Goal: Task Accomplishment & Management: Manage account settings

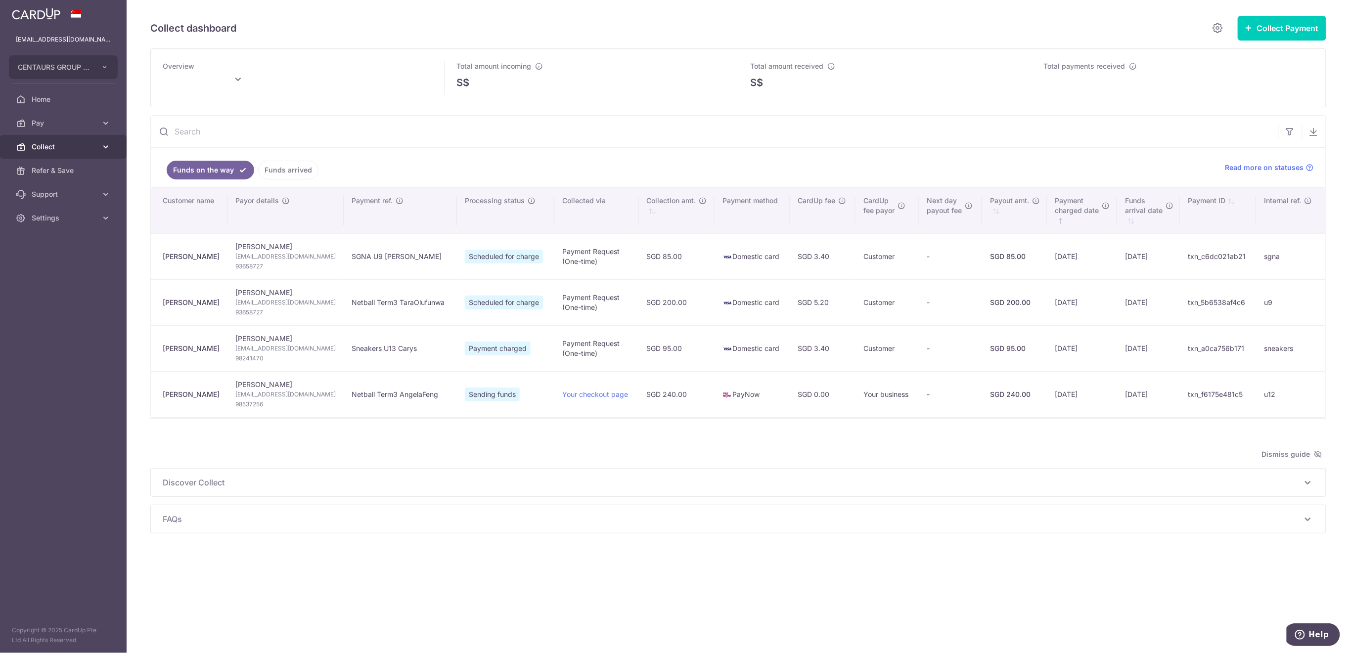
click at [50, 144] on span "Collect" at bounding box center [64, 147] width 65 height 10
click at [54, 218] on span "Payment Requests" at bounding box center [64, 218] width 65 height 10
type input "September 2025"
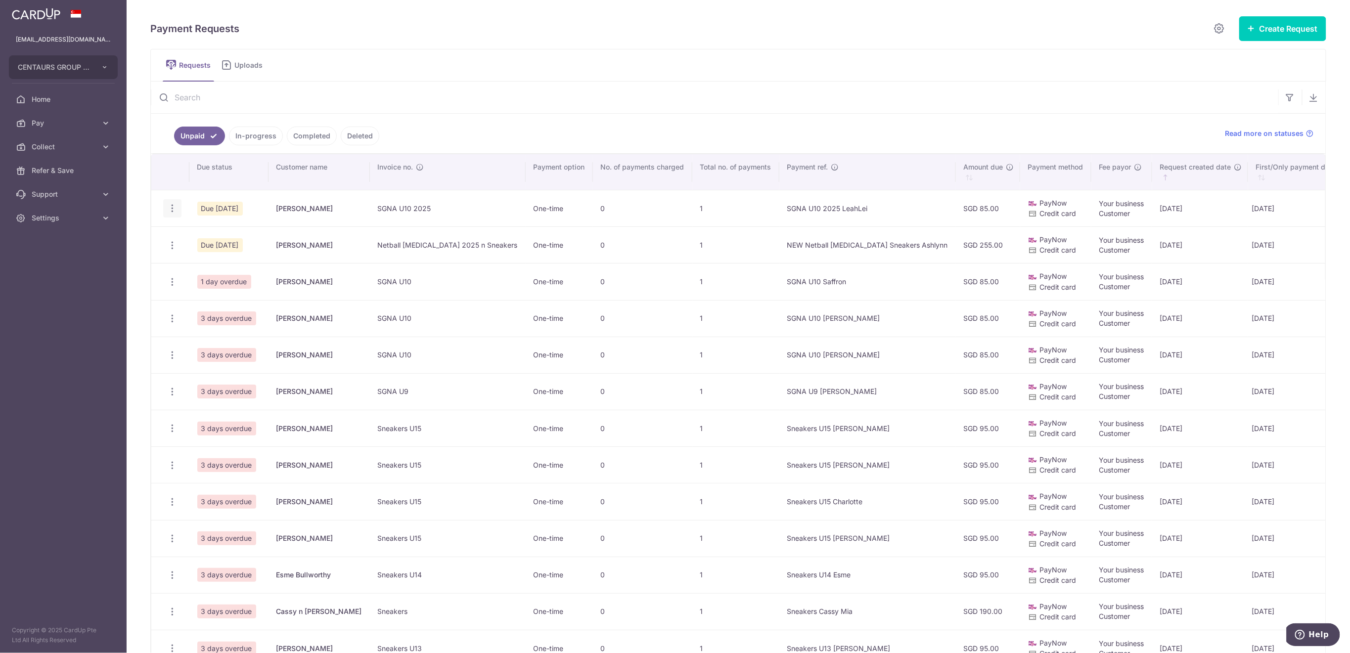
click at [175, 212] on icon "button" at bounding box center [172, 208] width 10 height 10
click at [226, 258] on span "Delete Request" at bounding box center [222, 260] width 62 height 12
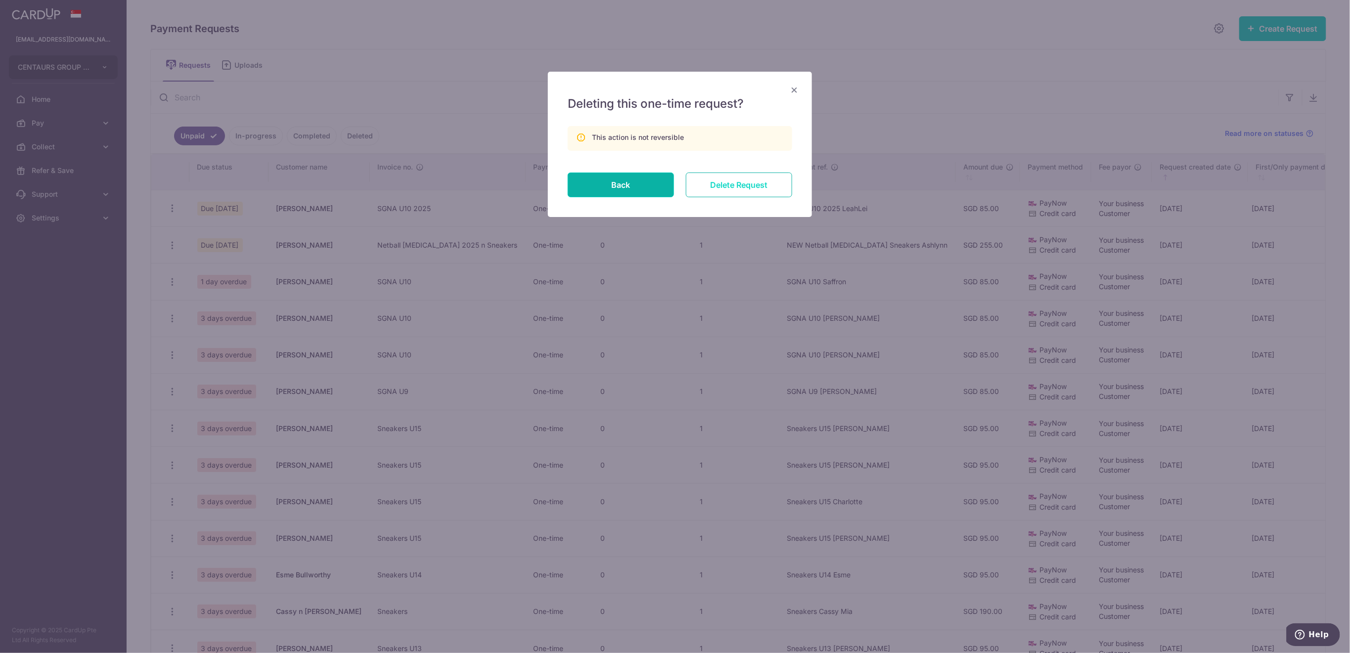
click at [753, 187] on input "Delete Request" at bounding box center [739, 185] width 106 height 25
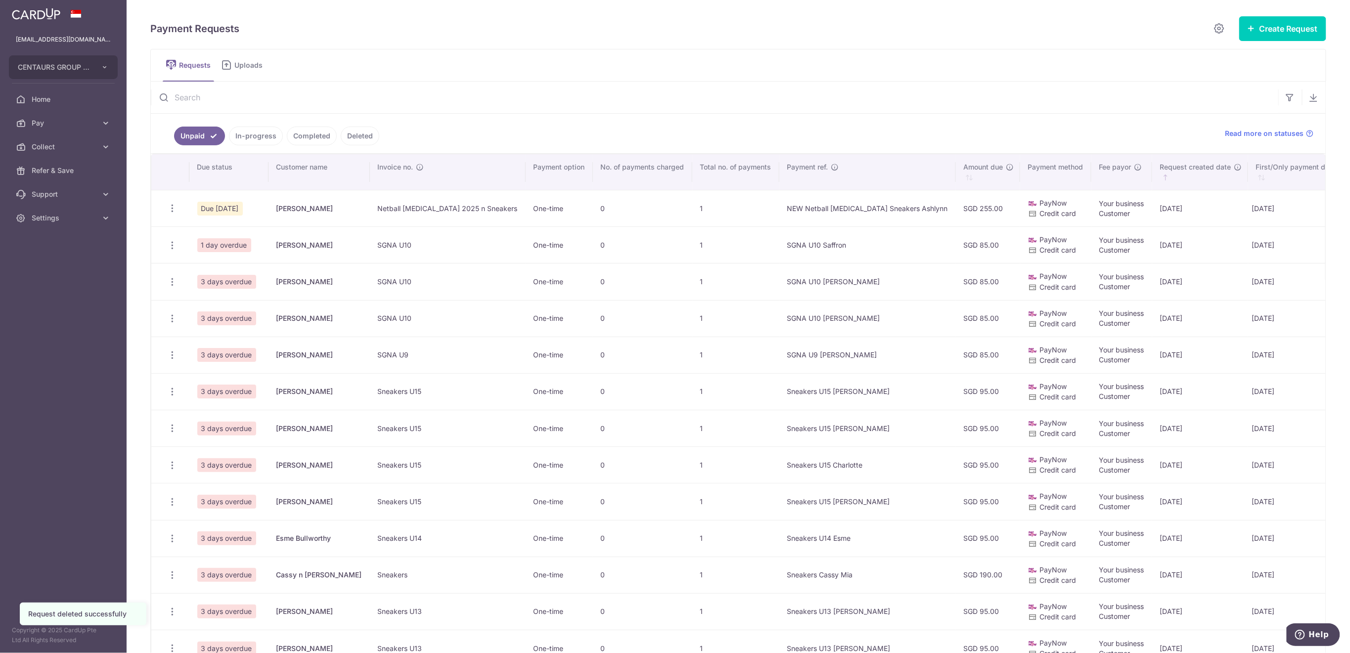
scroll to position [198, 0]
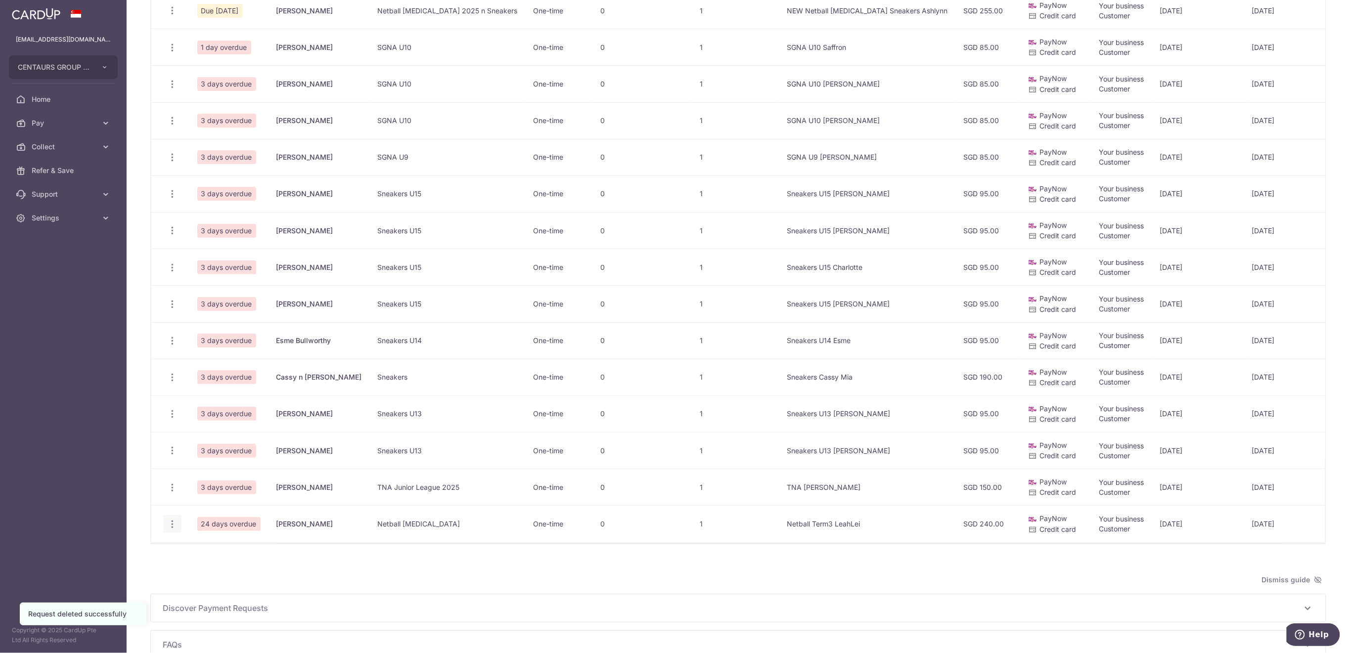
click at [172, 525] on icon "button" at bounding box center [172, 524] width 10 height 10
click at [232, 575] on span "Delete Request" at bounding box center [222, 575] width 62 height 12
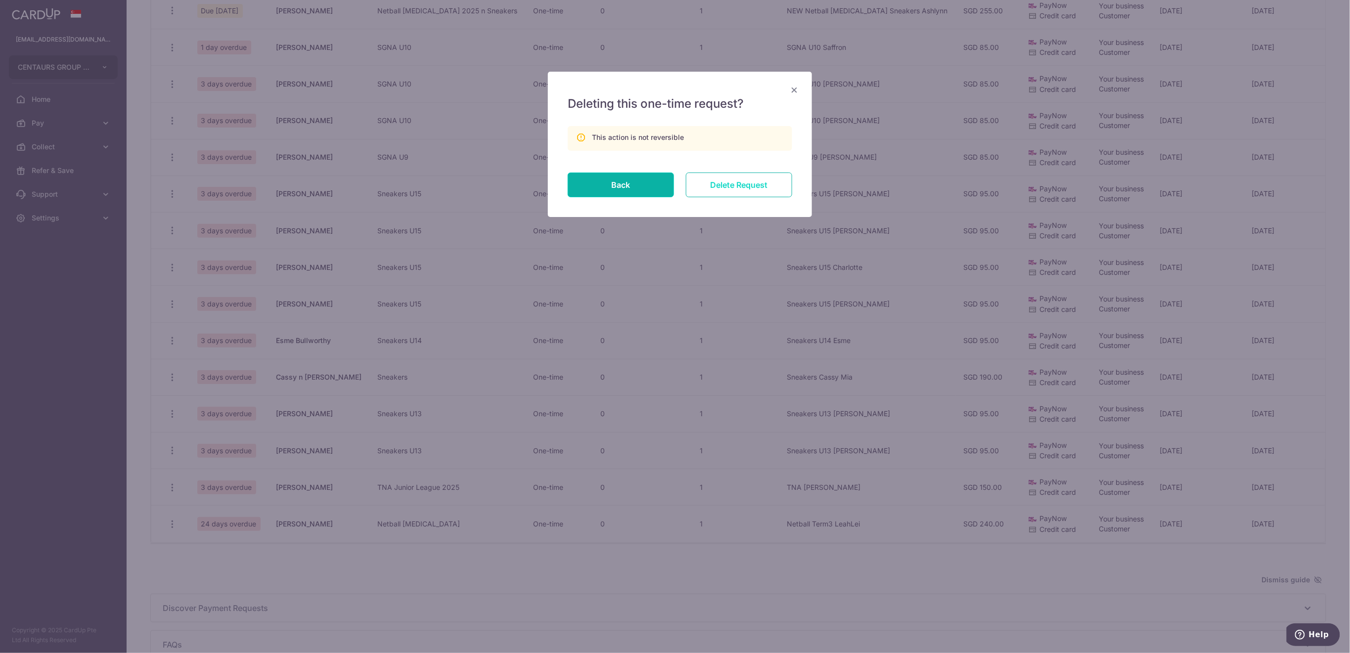
click at [749, 188] on input "Delete Request" at bounding box center [739, 185] width 106 height 25
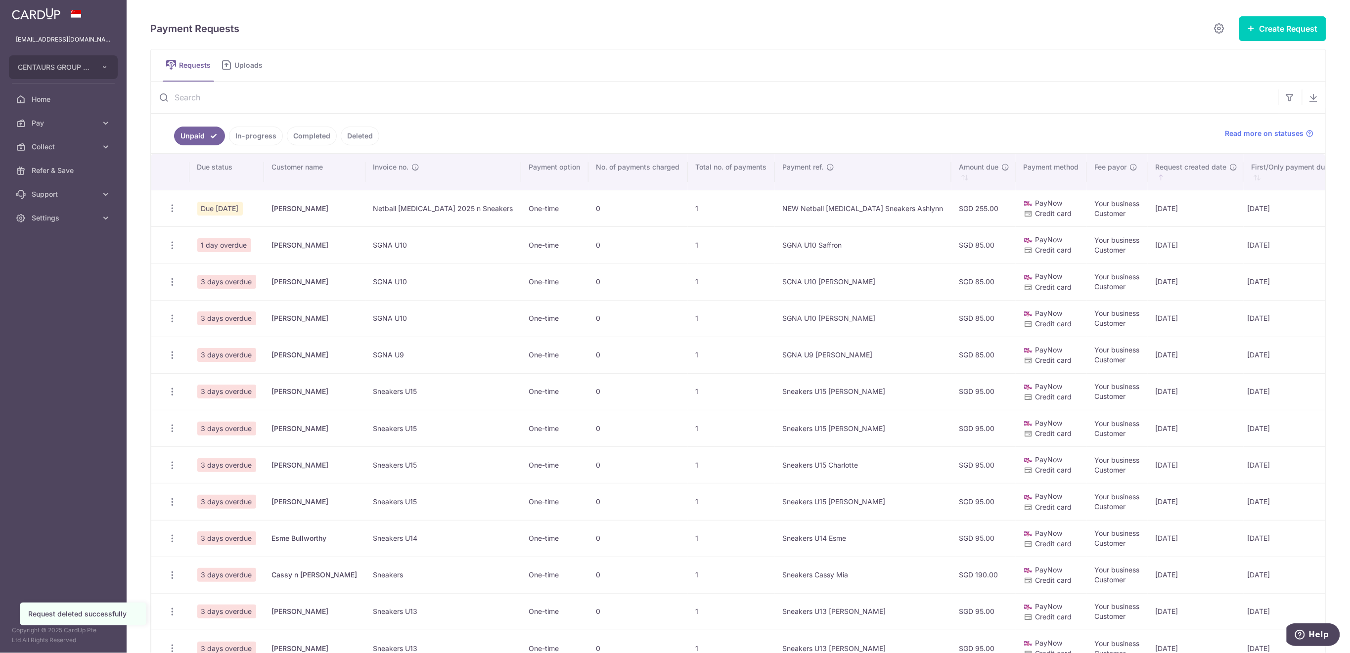
scroll to position [228, 0]
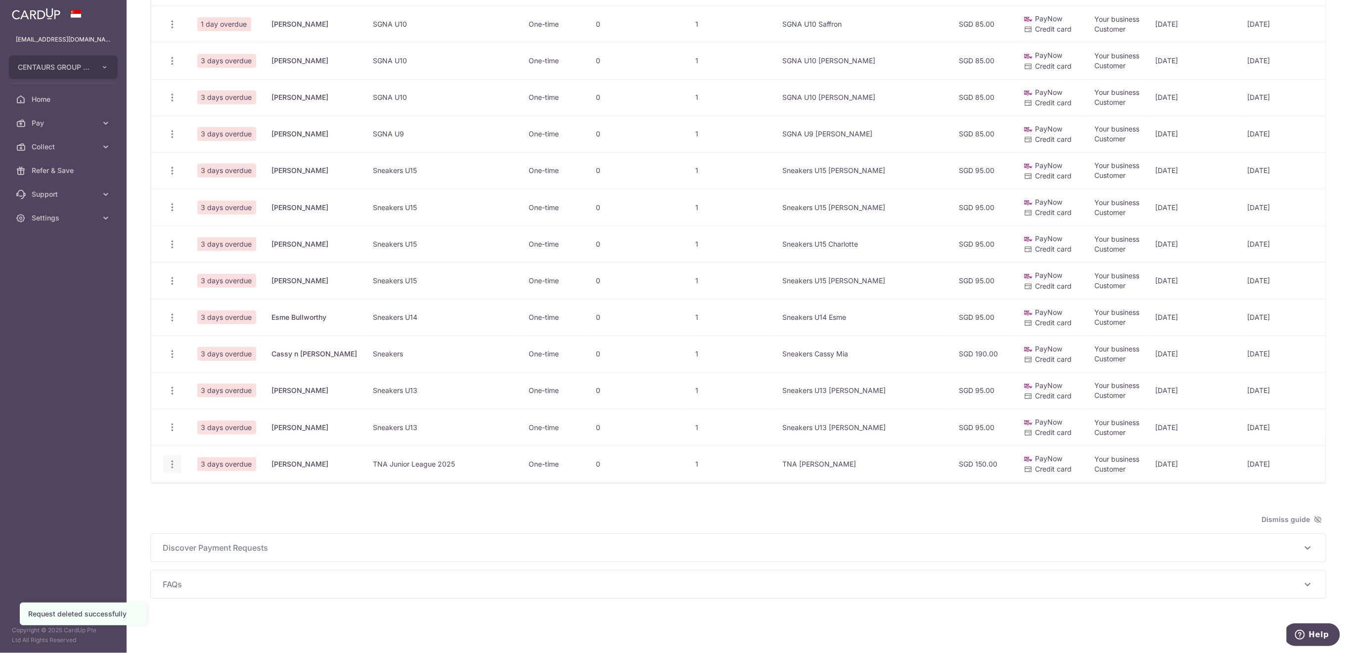
click at [174, 459] on icon "button" at bounding box center [172, 464] width 10 height 10
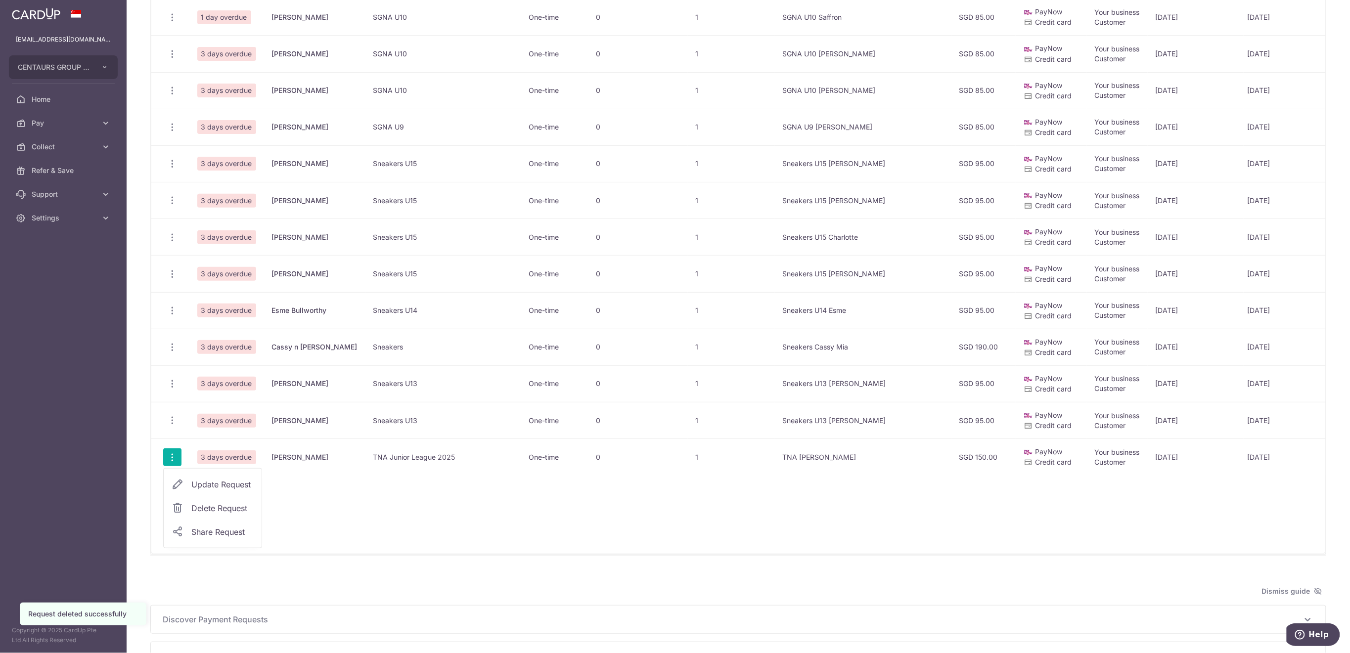
click at [231, 509] on span "Delete Request" at bounding box center [222, 509] width 62 height 12
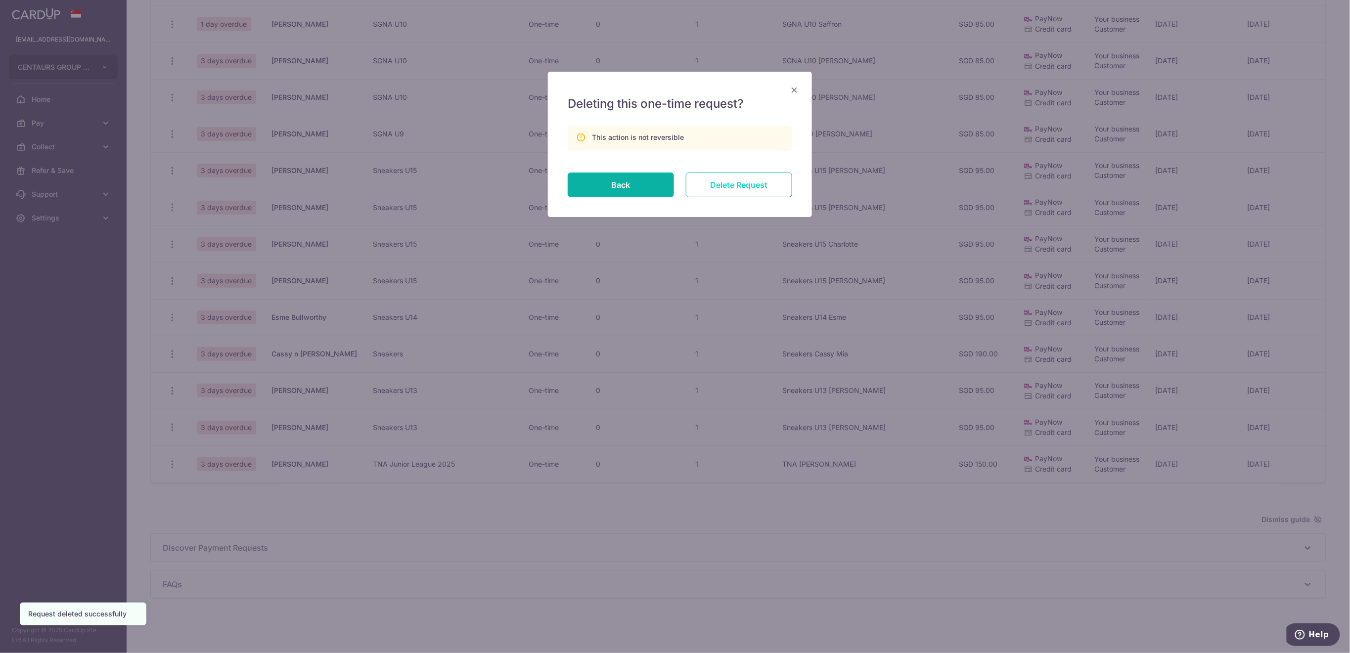
click at [758, 185] on input "Delete Request" at bounding box center [739, 185] width 106 height 25
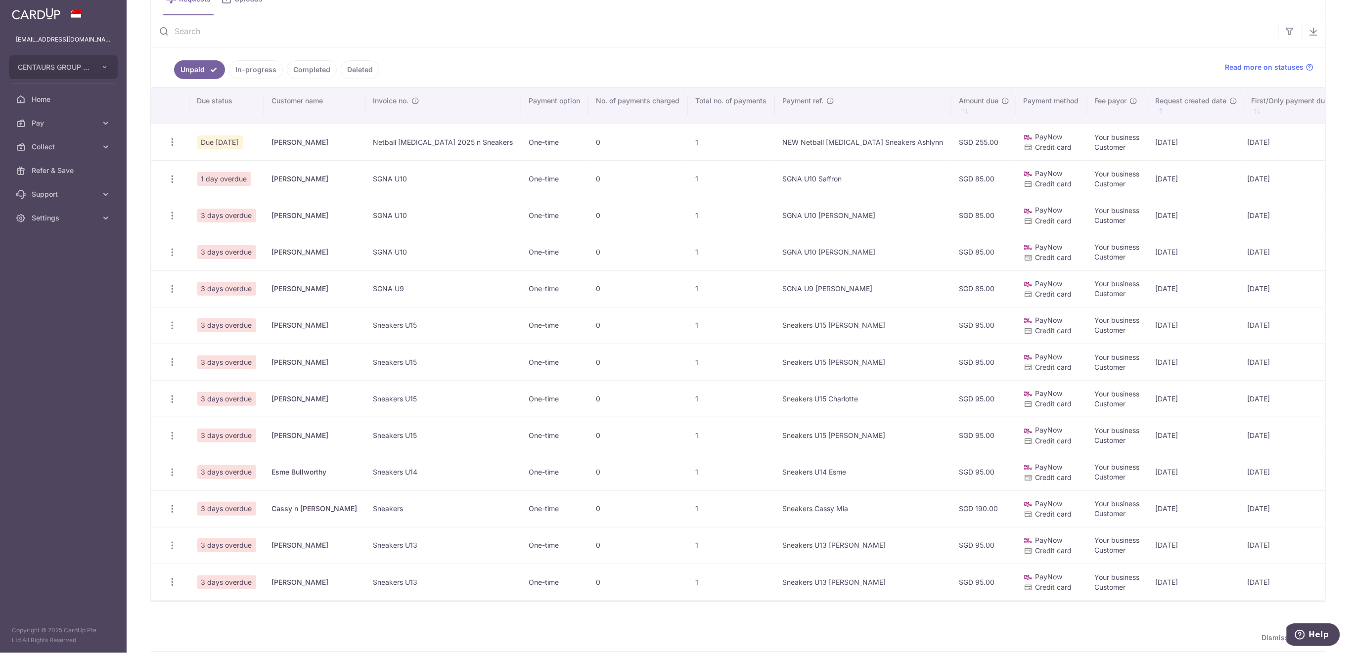
scroll to position [60, 0]
